Goal: Find specific page/section: Find specific page/section

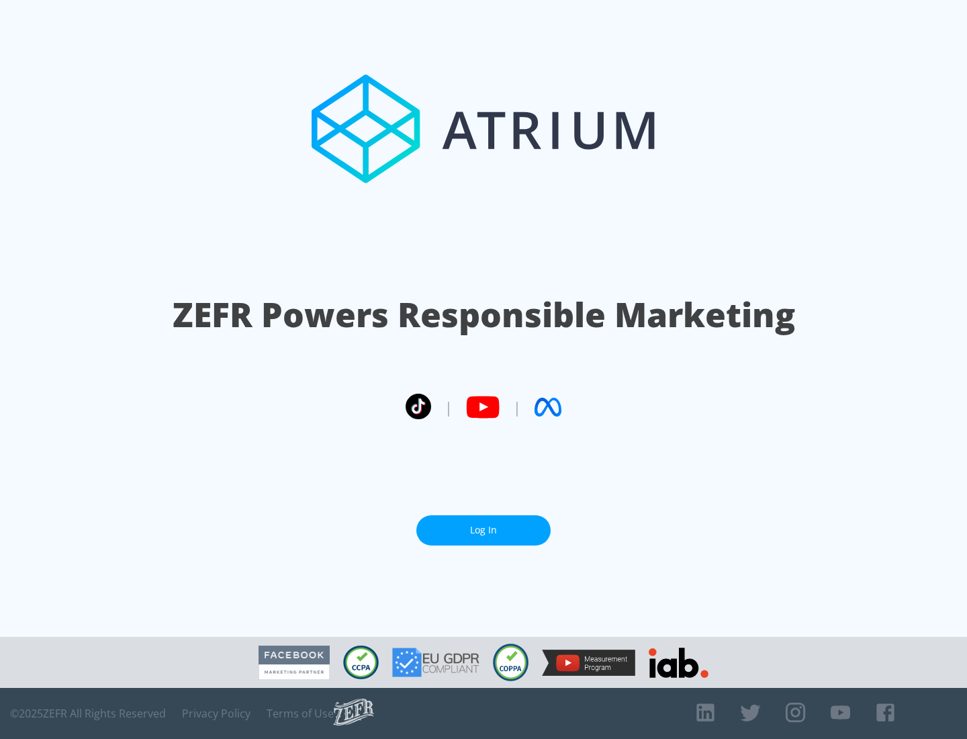
click at [483, 530] on link "Log In" at bounding box center [483, 530] width 134 height 30
